Goal: Information Seeking & Learning: Check status

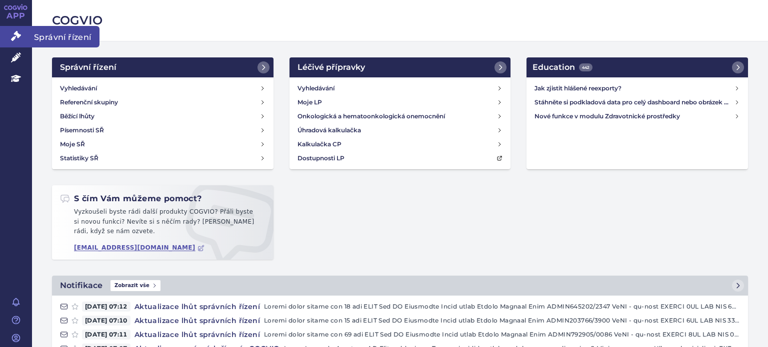
click at [21, 35] on link "Správní řízení" at bounding box center [16, 36] width 32 height 21
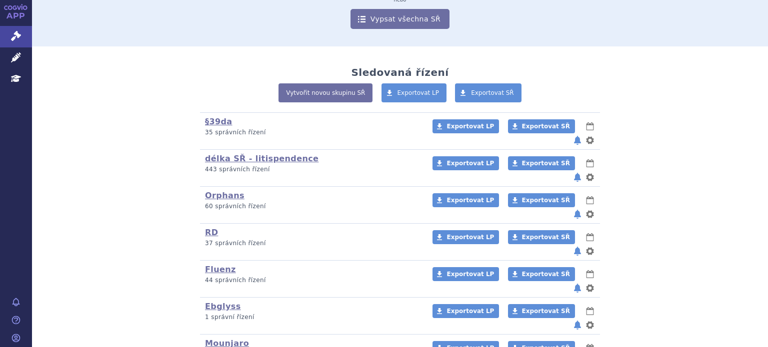
scroll to position [152, 0]
click at [206, 227] on link "RD" at bounding box center [211, 231] width 13 height 9
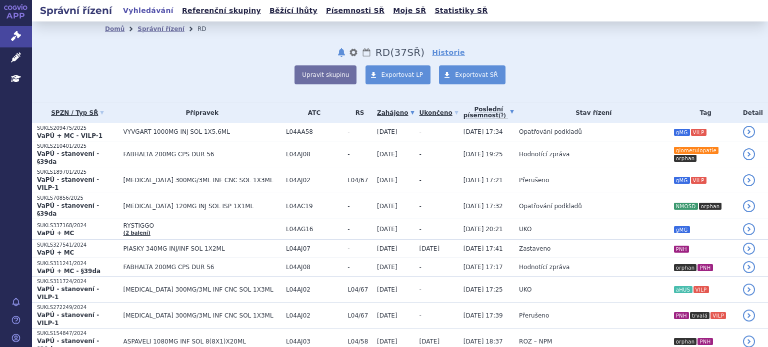
click at [463, 113] on link "Poslední písemnost (?)" at bounding box center [488, 112] width 50 height 20
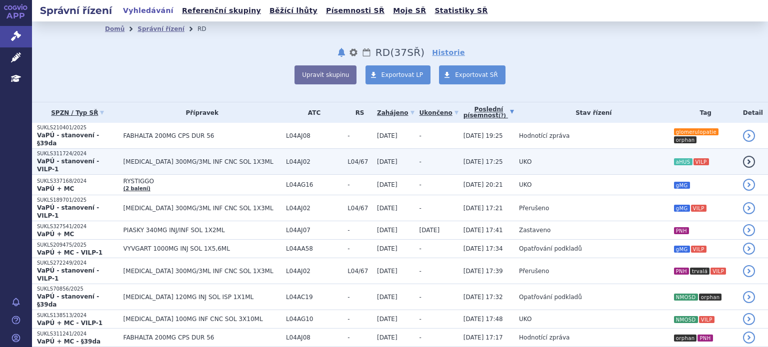
click at [178, 158] on span "ULTOMIRIS 300MG/3ML INF CNC SOL 1X3ML" at bounding box center [201, 161] width 157 height 7
